Goal: Transaction & Acquisition: Obtain resource

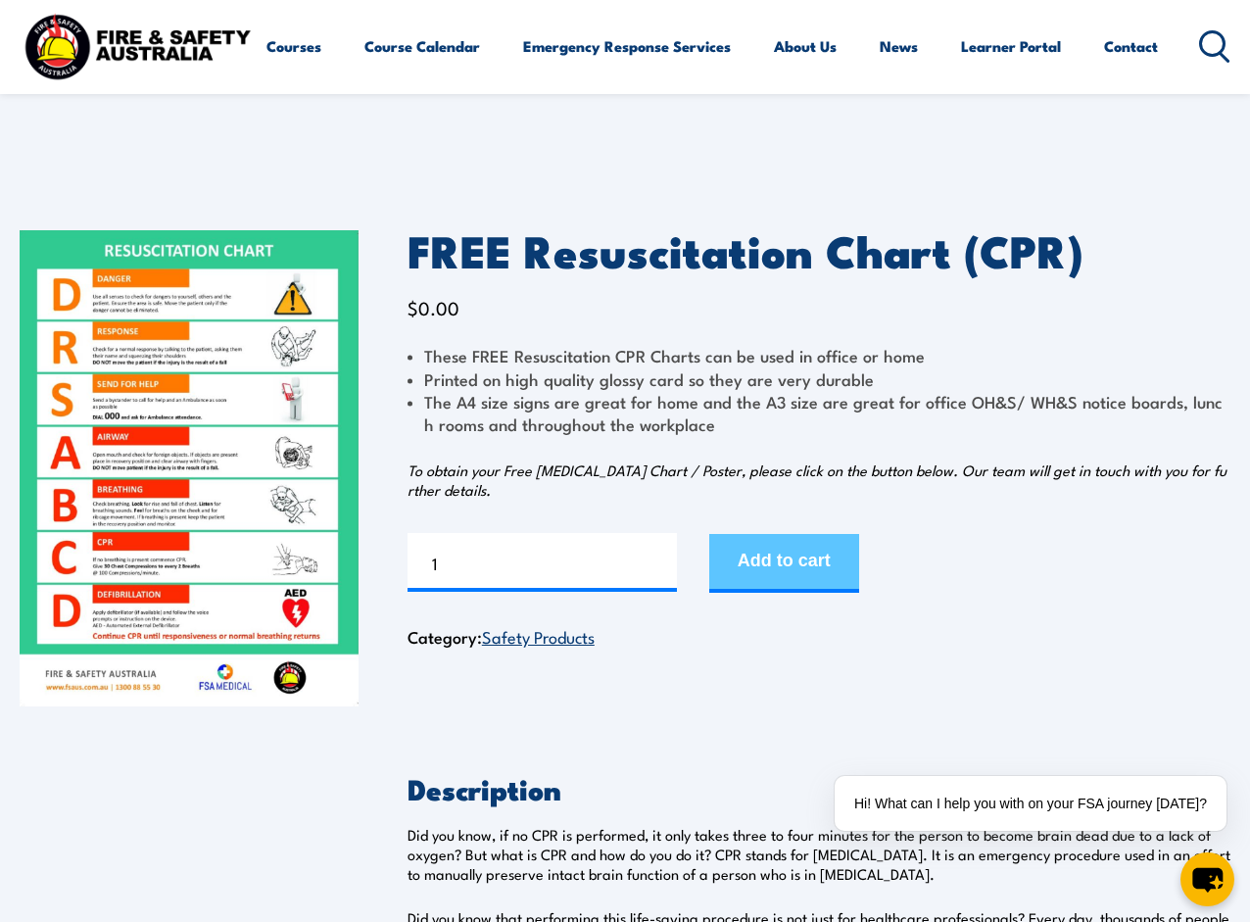
click at [766, 572] on button "Add to cart" at bounding box center [784, 563] width 150 height 59
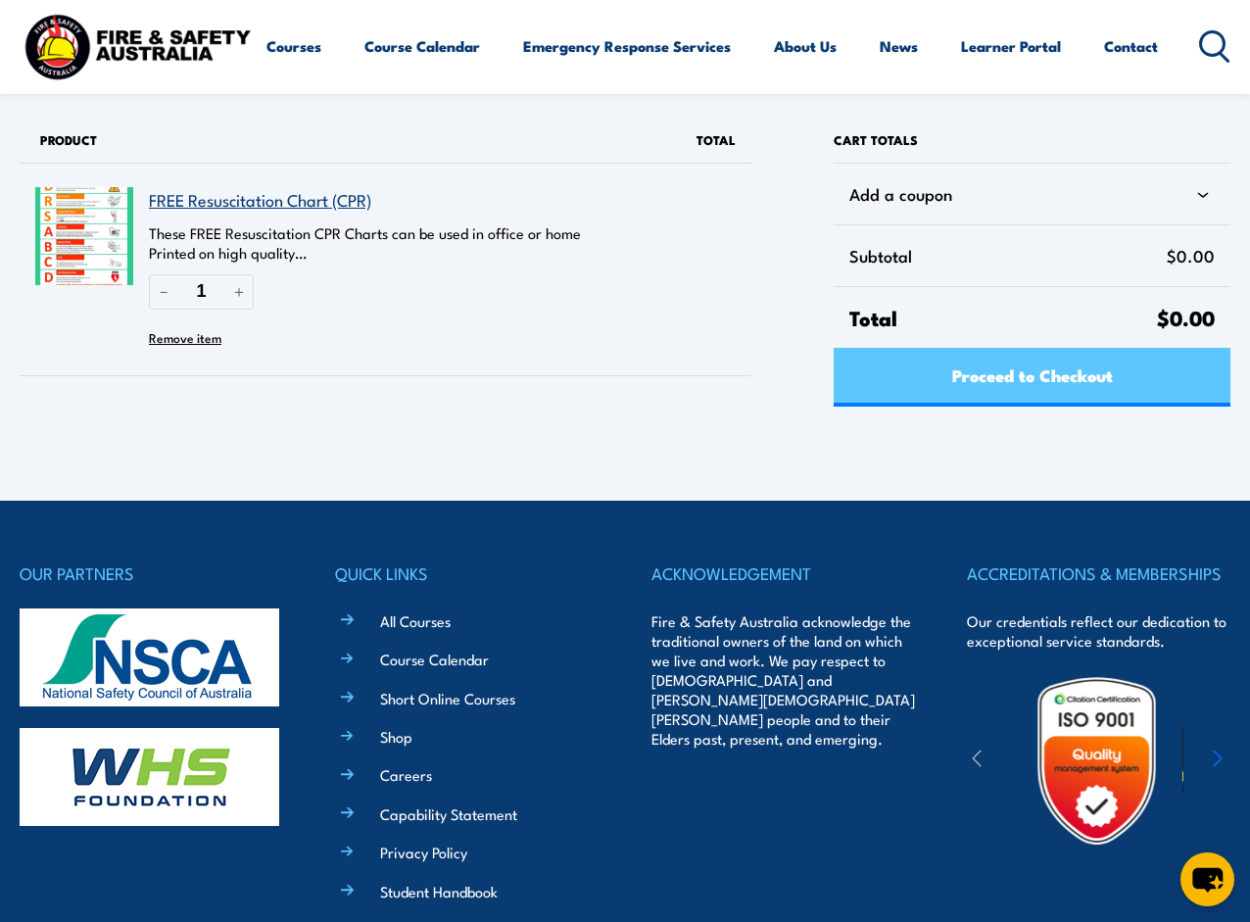
click at [987, 388] on span "Proceed to Checkout" at bounding box center [1033, 375] width 161 height 52
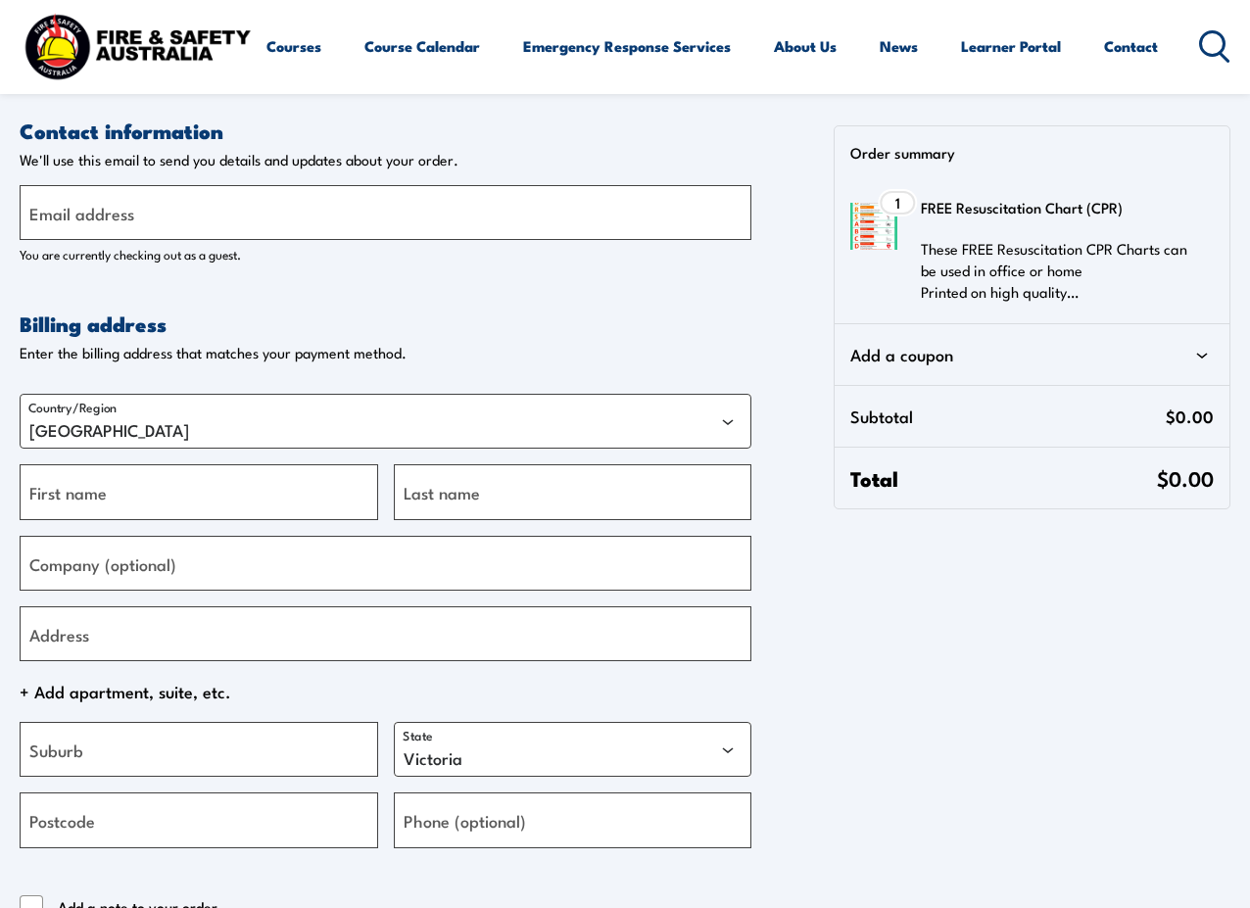
select select "VIC"
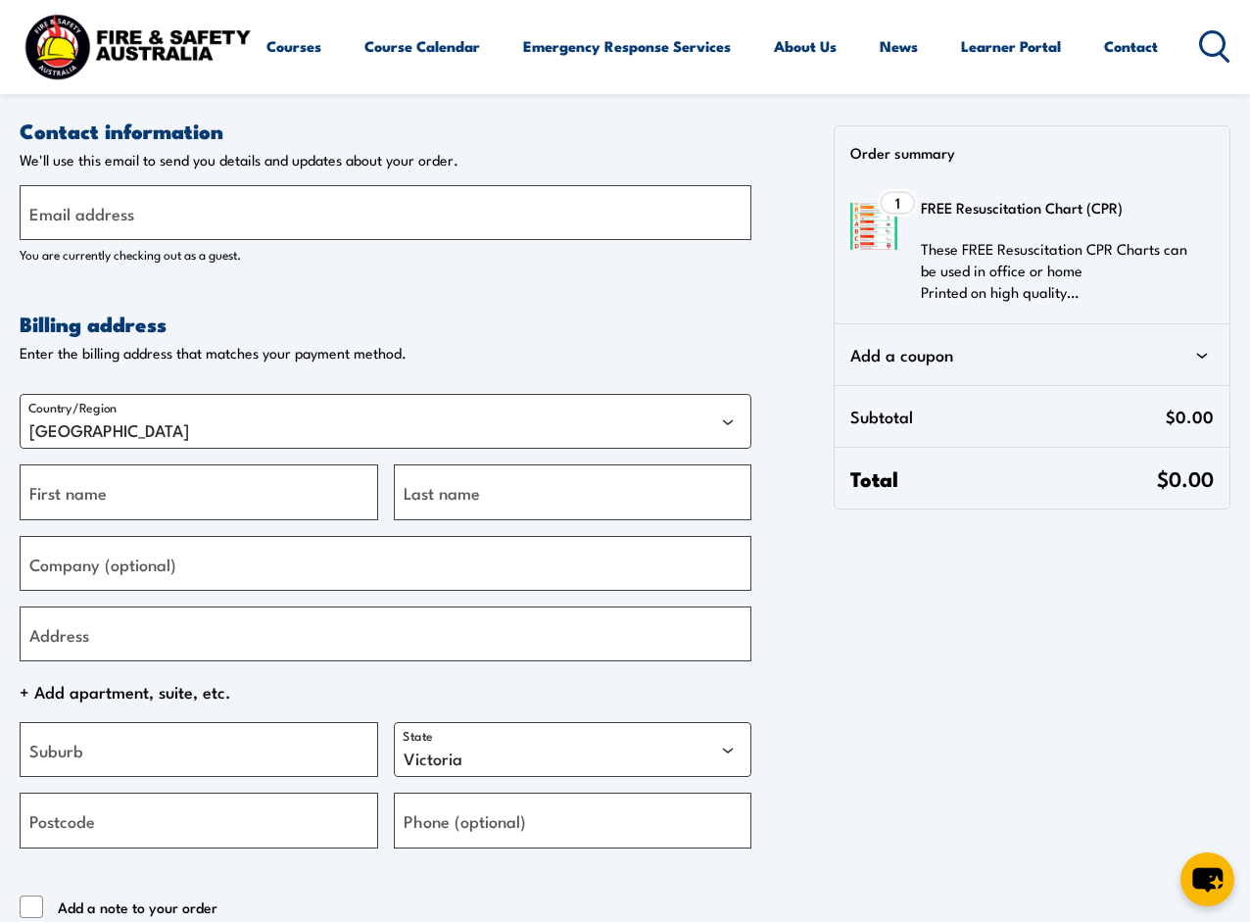
click at [882, 236] on img at bounding box center [874, 226] width 47 height 47
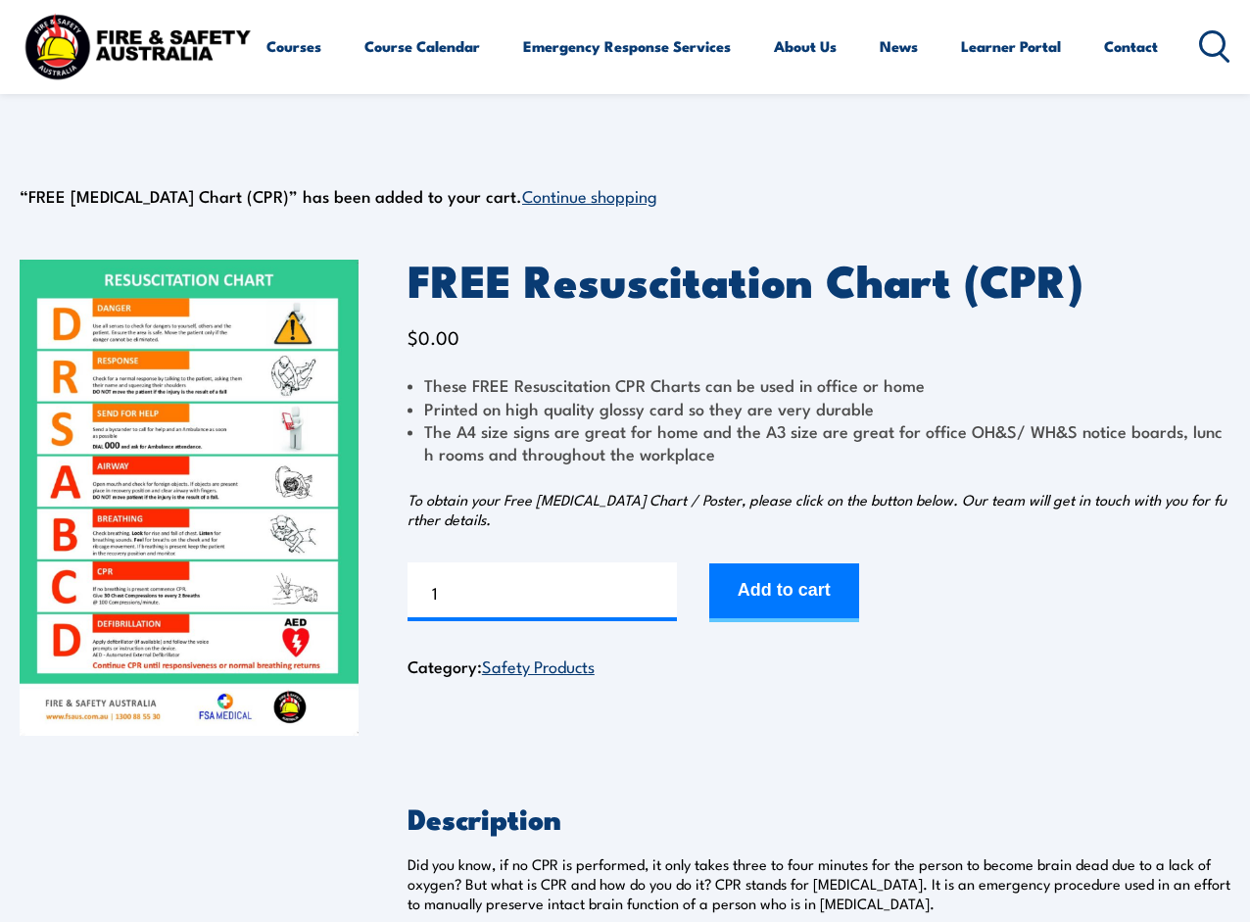
click at [174, 499] on img at bounding box center [189, 498] width 339 height 476
